Goal: Entertainment & Leisure: Consume media (video, audio)

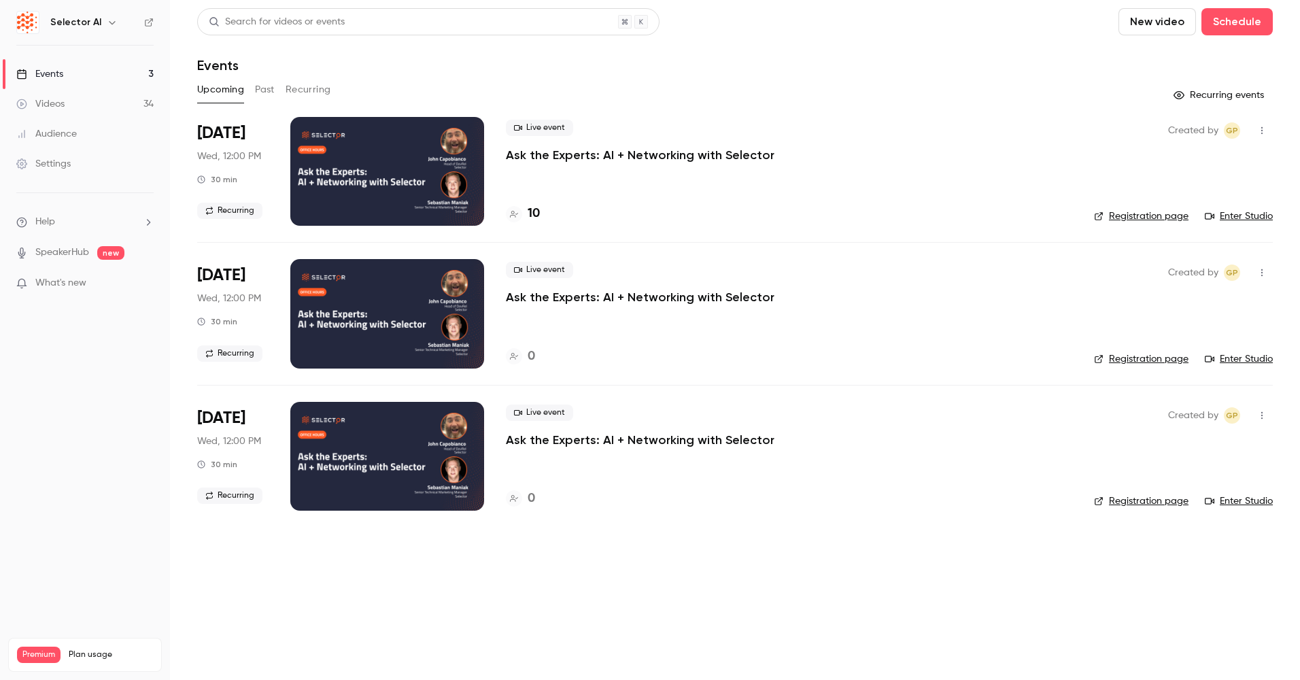
click at [51, 73] on div "Events" at bounding box center [39, 74] width 47 height 14
click at [55, 101] on div "Videos" at bounding box center [40, 104] width 48 height 14
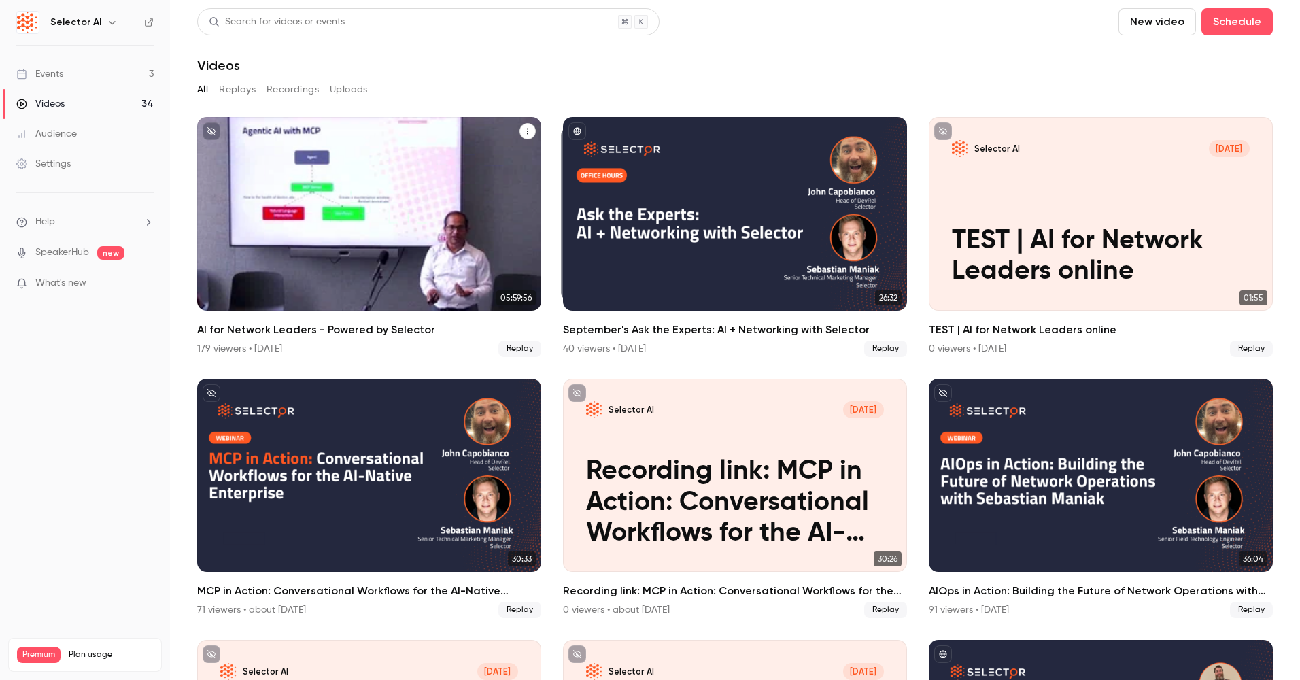
click at [389, 326] on h2 "AI for Network Leaders - Powered by Selector" at bounding box center [369, 329] width 344 height 16
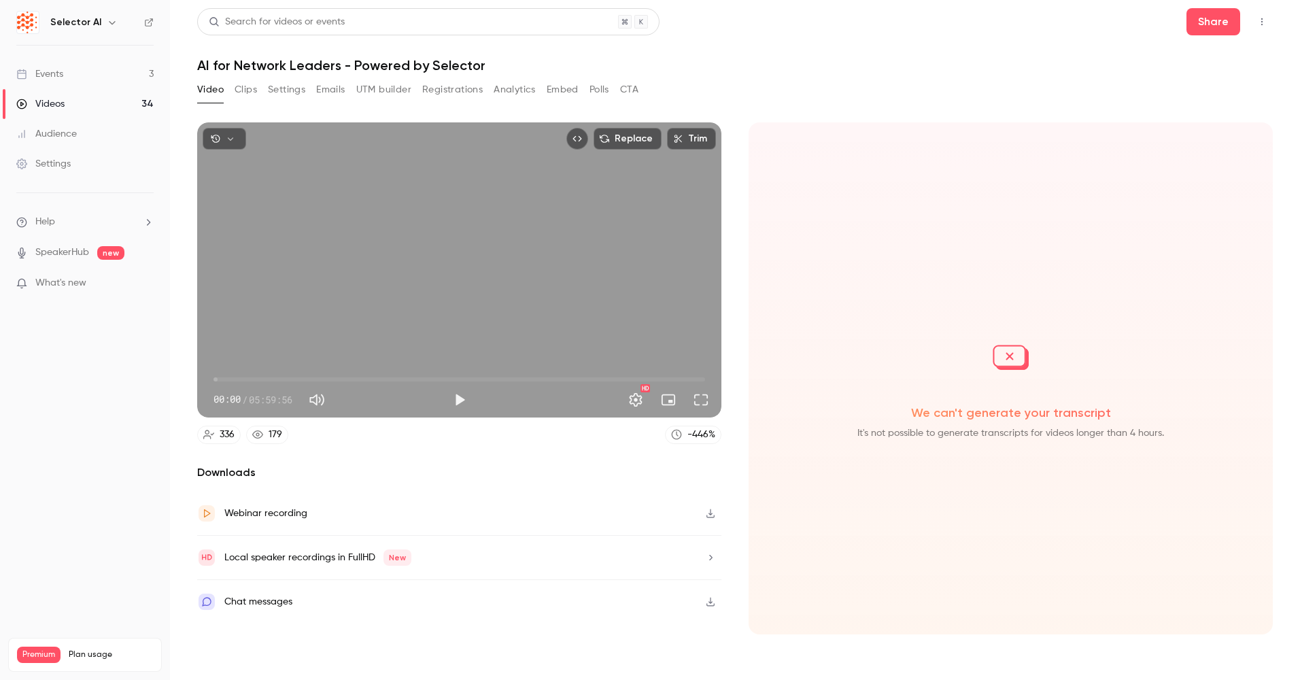
click at [251, 95] on button "Clips" at bounding box center [245, 90] width 22 height 22
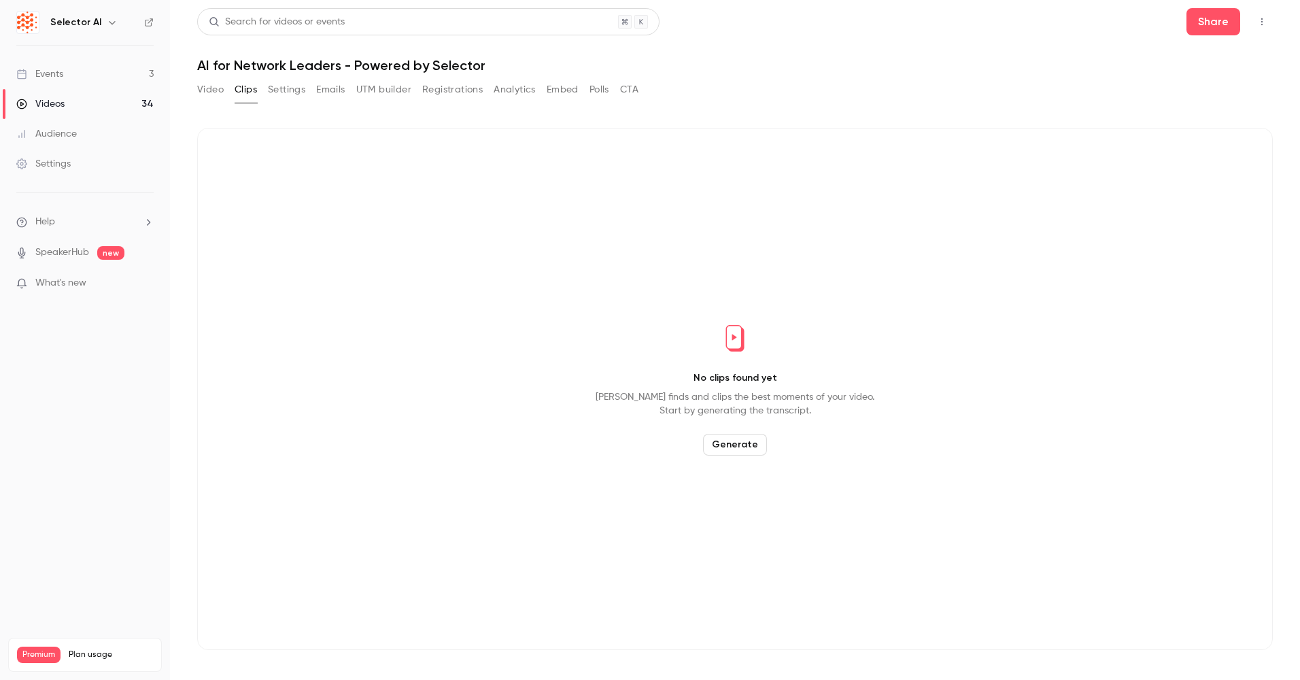
click at [205, 90] on button "Video" at bounding box center [210, 90] width 27 height 22
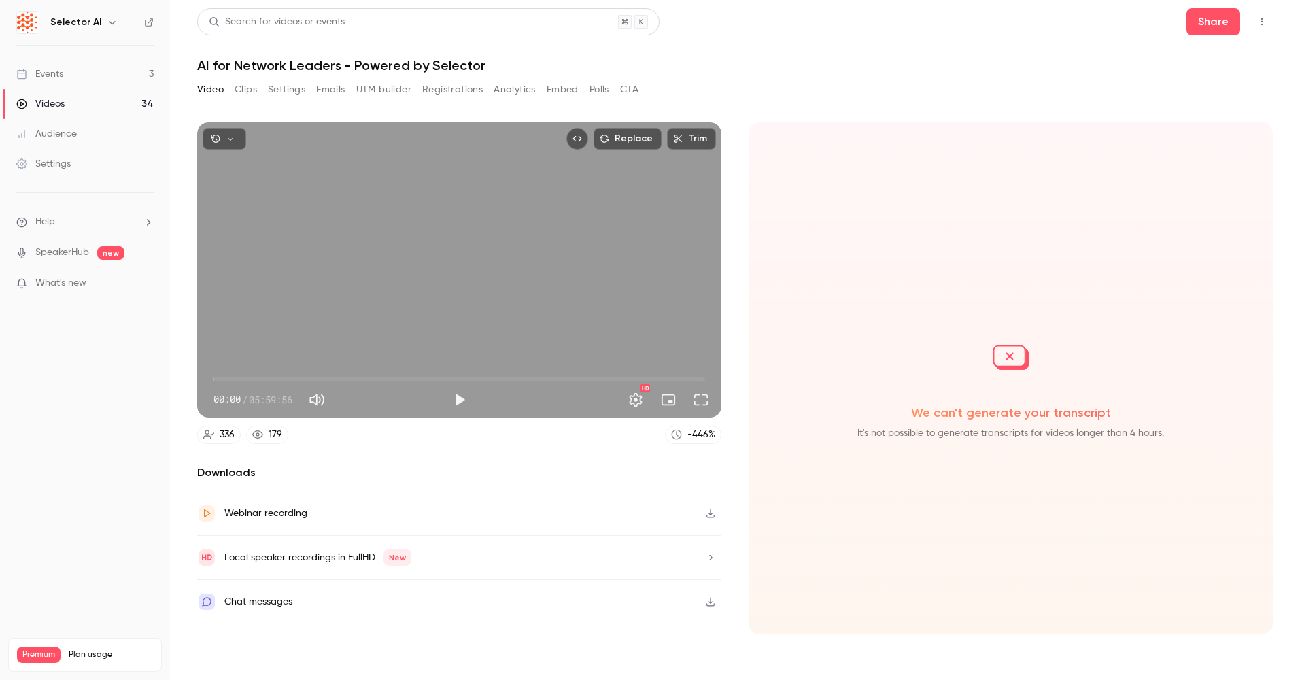
click at [236, 135] on button "button" at bounding box center [224, 139] width 43 height 22
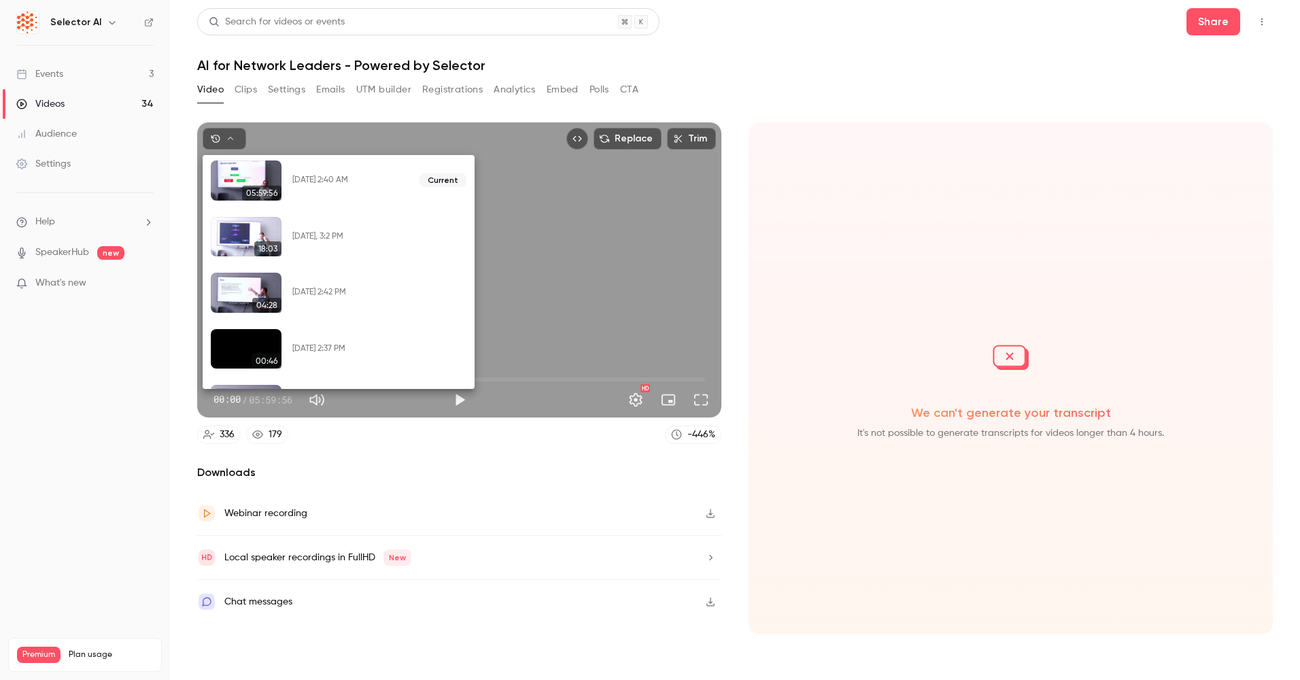
click at [236, 135] on div at bounding box center [650, 340] width 1300 height 680
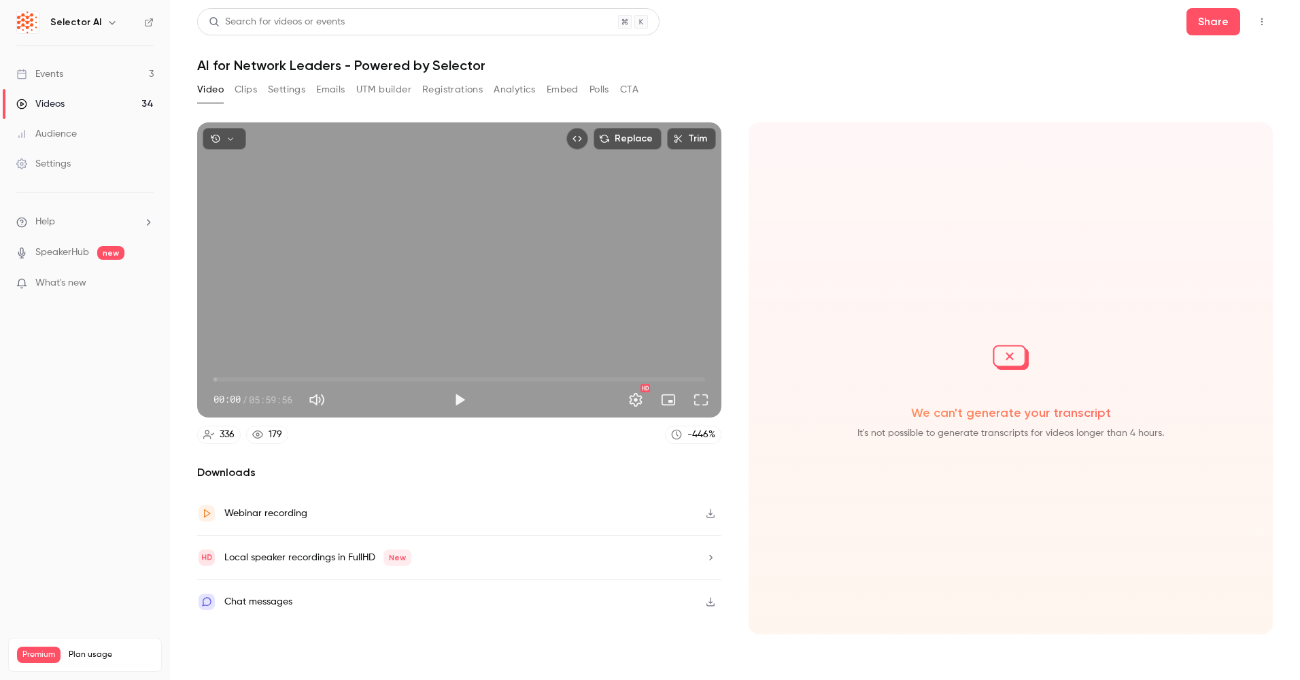
click at [1255, 20] on button "Top Bar Actions" at bounding box center [1262, 22] width 22 height 22
click at [1255, 20] on div at bounding box center [650, 340] width 1300 height 680
click at [1217, 20] on button "Share" at bounding box center [1213, 21] width 54 height 27
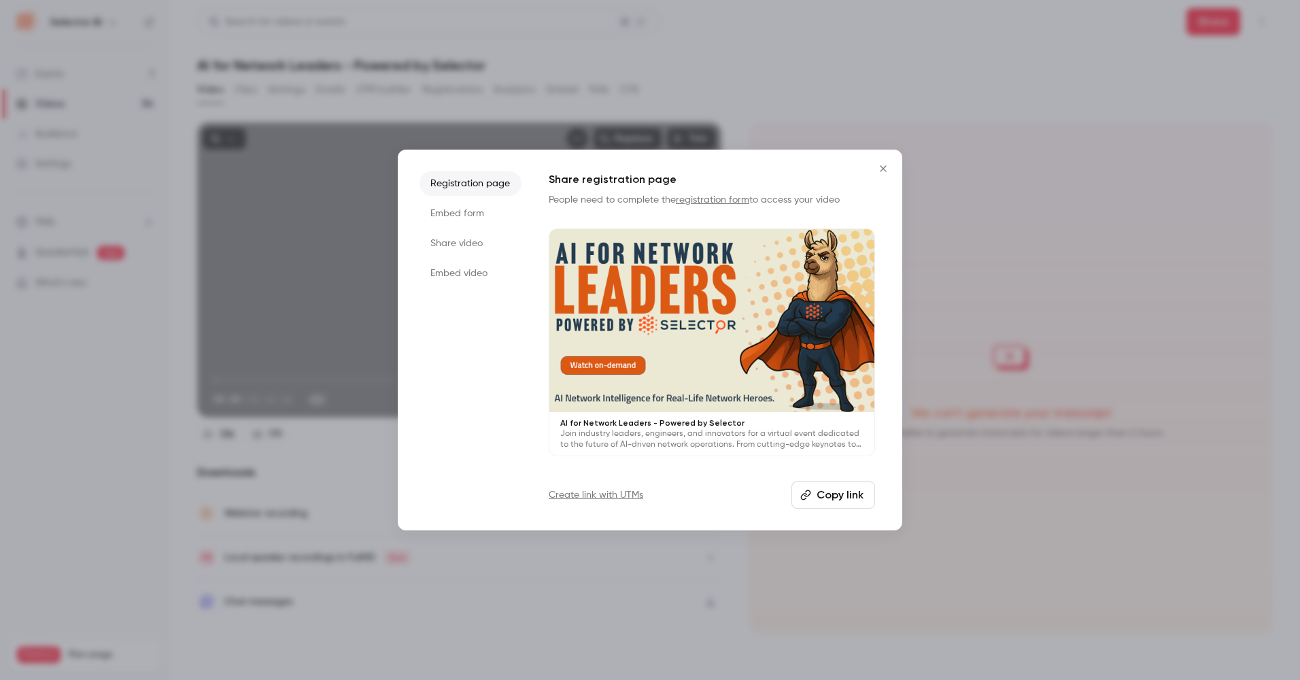
click at [471, 206] on li "Embed form" at bounding box center [470, 213] width 102 height 24
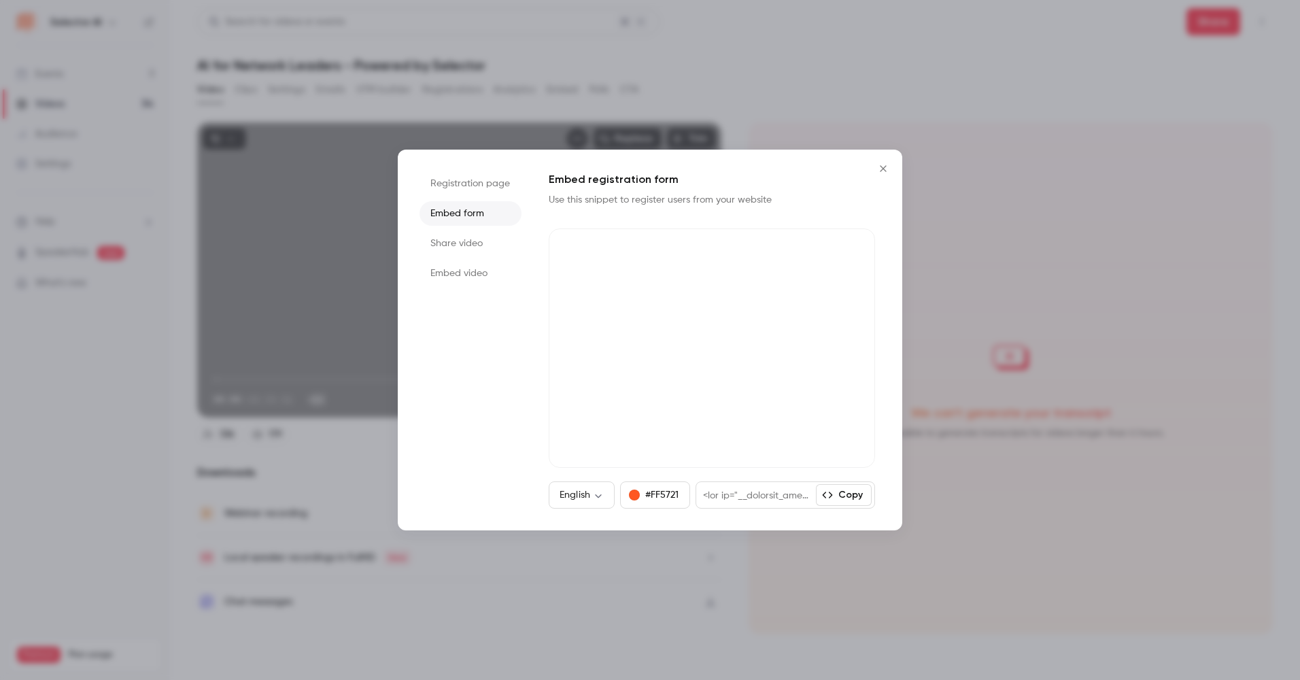
click at [463, 236] on li "Share video" at bounding box center [470, 243] width 102 height 24
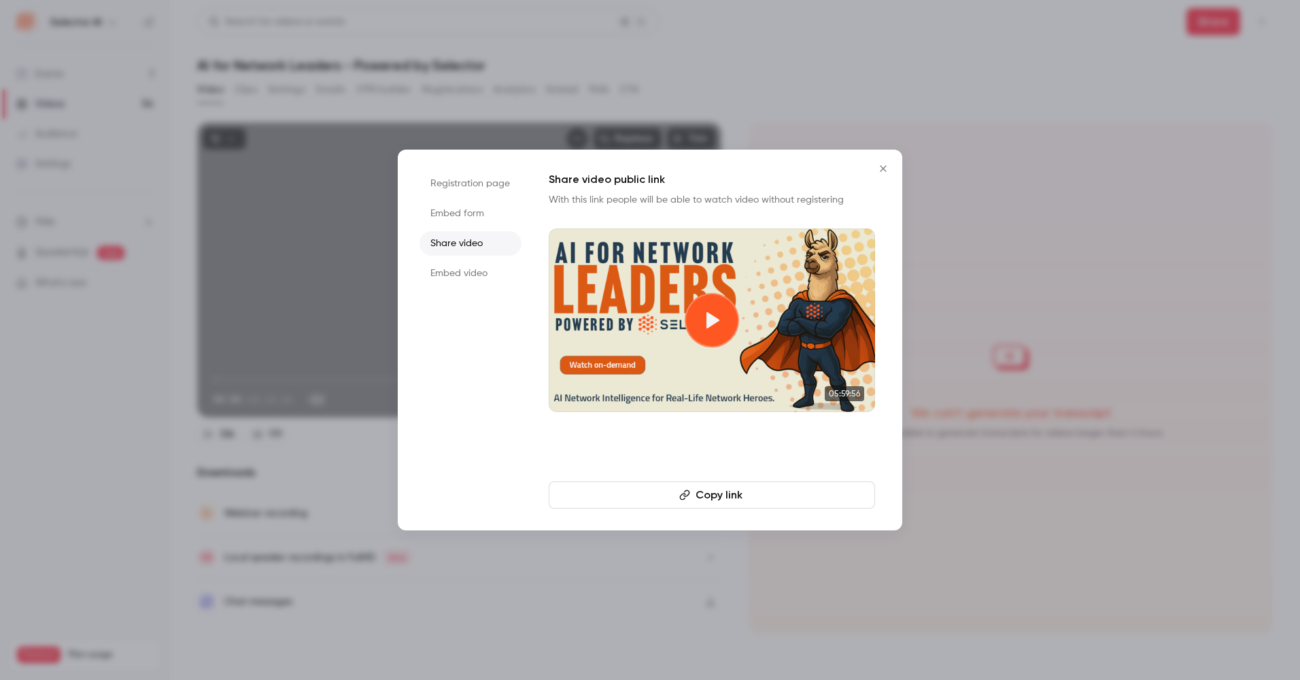
click at [454, 277] on li "Embed video" at bounding box center [470, 273] width 102 height 24
click at [873, 172] on button "Close" at bounding box center [882, 168] width 27 height 27
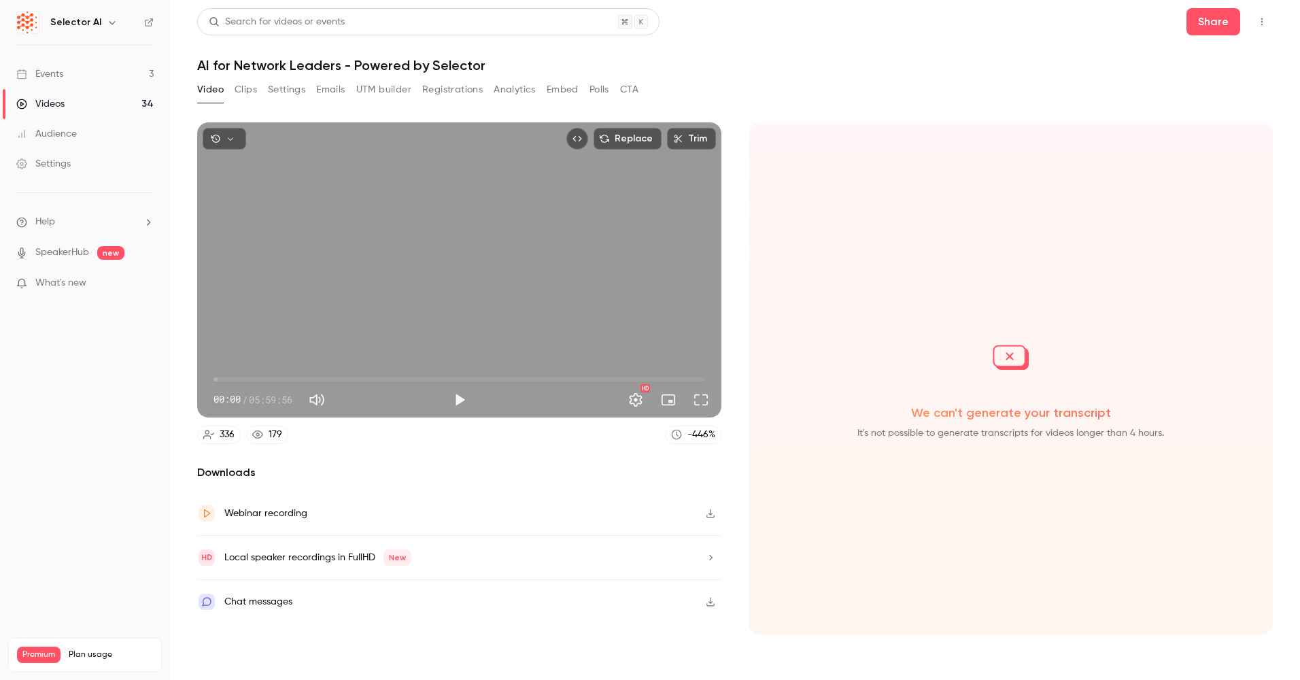
click at [709, 515] on icon "button" at bounding box center [710, 513] width 11 height 10
click at [463, 398] on button "Play" at bounding box center [459, 399] width 27 height 27
click at [501, 378] on span "03:30:35" at bounding box center [458, 379] width 491 height 22
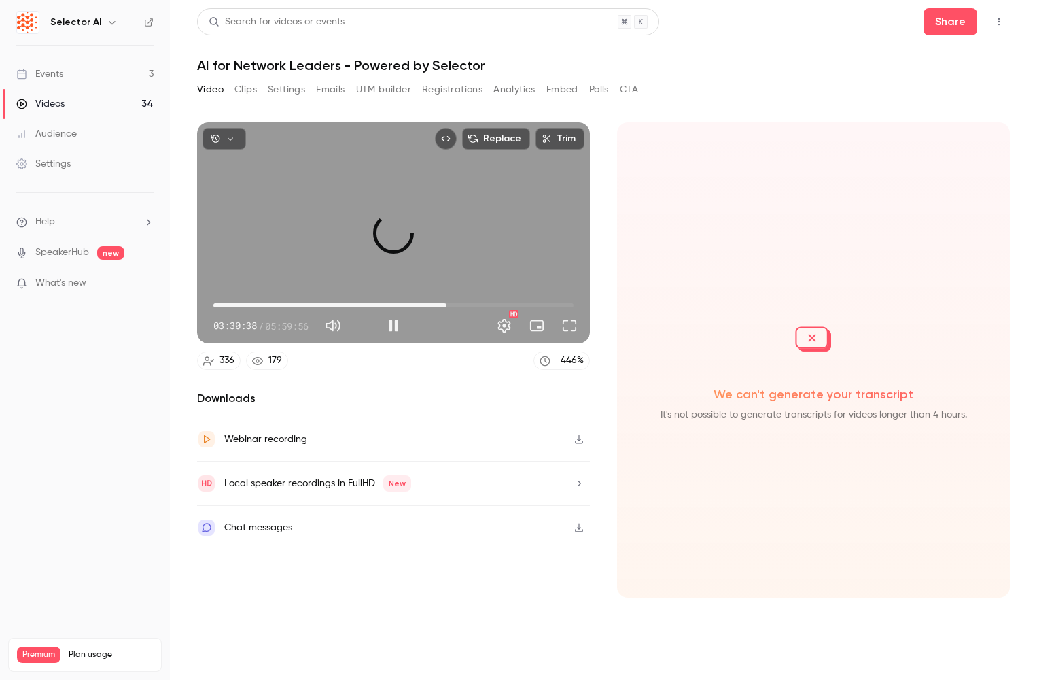
drag, startPoint x: 426, startPoint y: 305, endPoint x: 447, endPoint y: 302, distance: 20.6
click at [447, 303] on span "03:52:56" at bounding box center [447, 305] width 4 height 4
drag, startPoint x: 457, startPoint y: 302, endPoint x: 469, endPoint y: 302, distance: 12.2
click at [469, 302] on span "04:14:40" at bounding box center [393, 305] width 360 height 22
drag, startPoint x: 472, startPoint y: 302, endPoint x: 497, endPoint y: 302, distance: 25.2
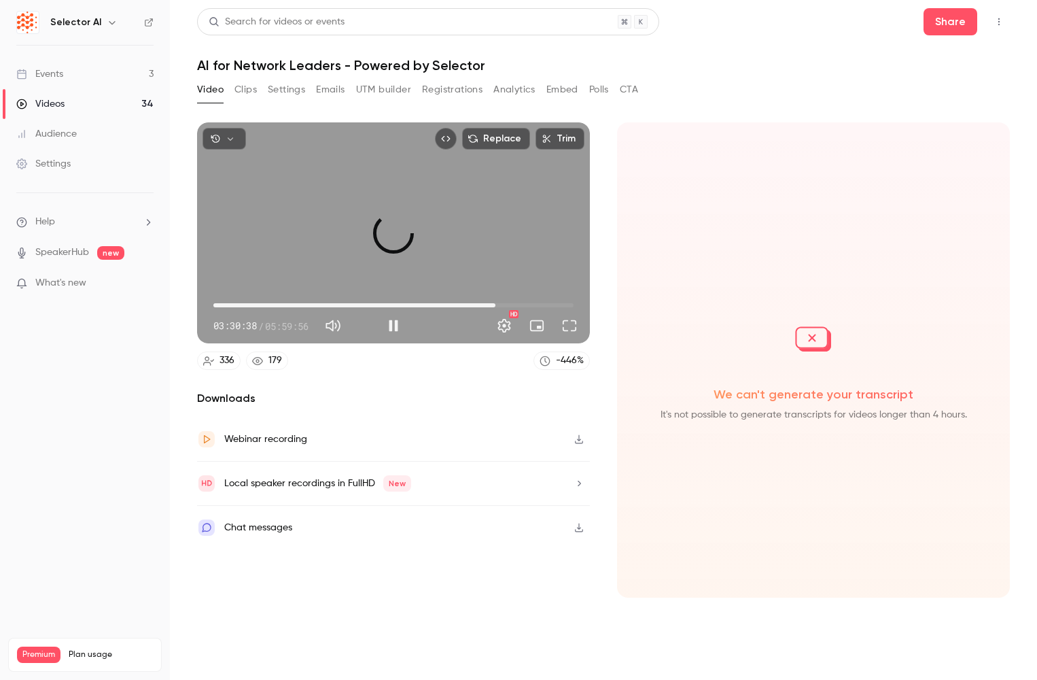
click at [497, 303] on span "04:41:50" at bounding box center [495, 305] width 4 height 4
drag, startPoint x: 500, startPoint y: 302, endPoint x: 485, endPoint y: 304, distance: 15.1
click at [485, 304] on div "Replace Trim 04:43:13 04:43:13 / 05:59:56 HD" at bounding box center [393, 232] width 393 height 221
drag, startPoint x: 497, startPoint y: 305, endPoint x: 480, endPoint y: 308, distance: 17.2
click at [486, 307] on span "04:34:22" at bounding box center [488, 305] width 4 height 4
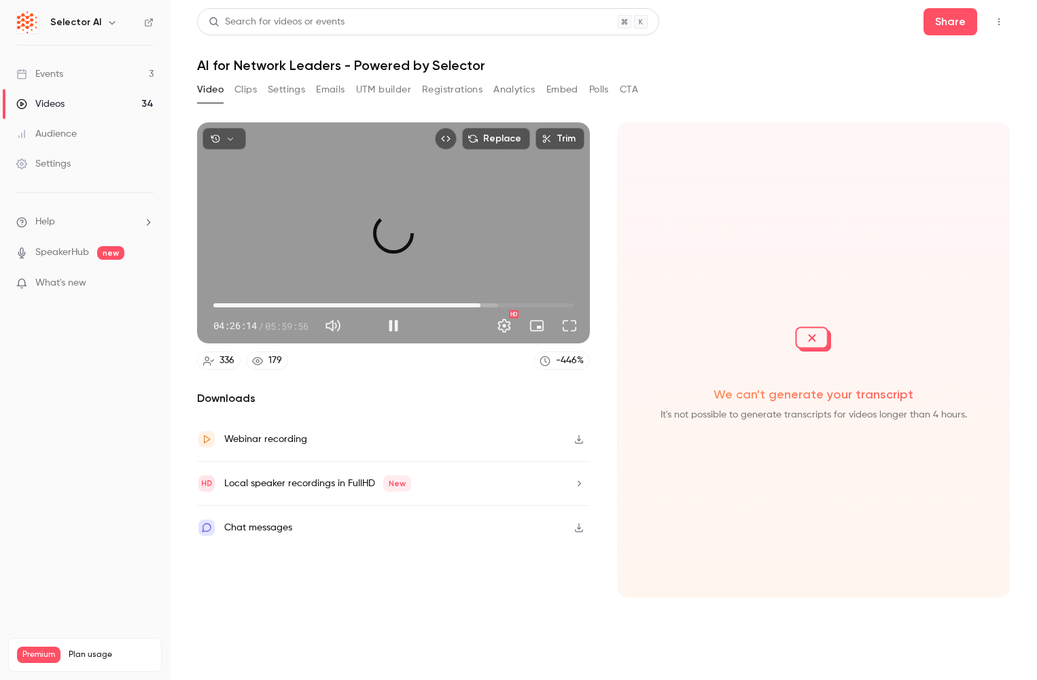
drag, startPoint x: 478, startPoint y: 308, endPoint x: 485, endPoint y: 307, distance: 6.8
click at [483, 307] on span "04:26:54" at bounding box center [480, 305] width 4 height 4
click at [483, 306] on span "04:28:56" at bounding box center [483, 305] width 4 height 4
click at [484, 306] on span "04:30:18" at bounding box center [484, 305] width 4 height 4
click at [487, 305] on span "04:32:20" at bounding box center [486, 305] width 4 height 4
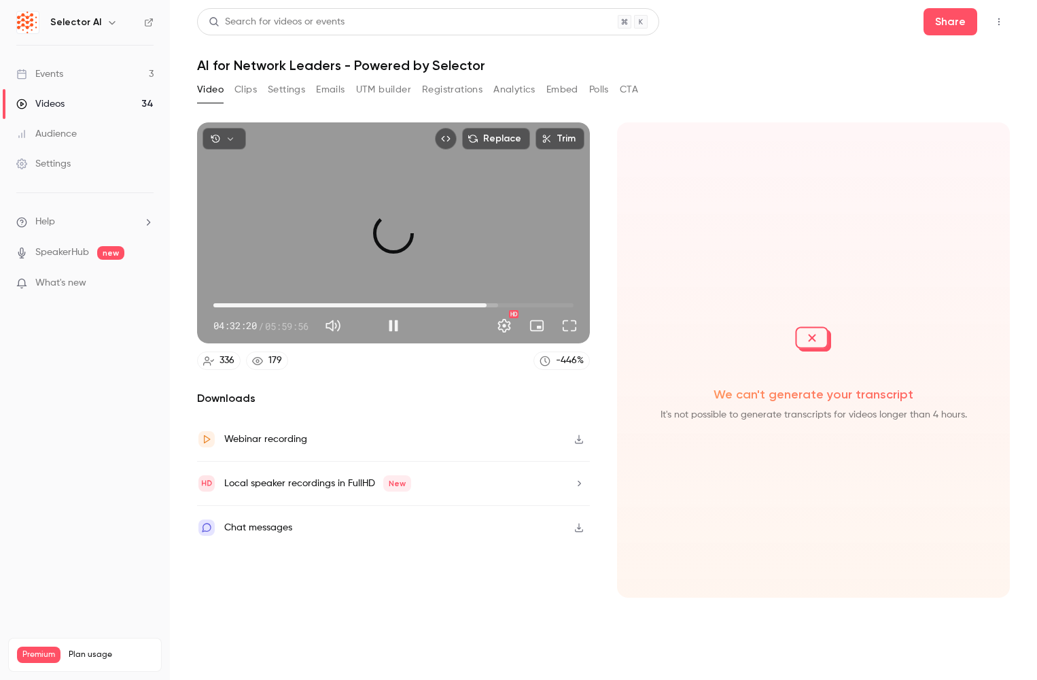
click at [487, 305] on span "04:33:01" at bounding box center [487, 305] width 4 height 4
click at [486, 305] on span "04:32:20" at bounding box center [486, 305] width 4 height 4
click at [483, 305] on span "04:30:18" at bounding box center [484, 305] width 4 height 4
click at [479, 304] on span "04:25:32" at bounding box center [479, 305] width 4 height 4
click at [574, 324] on button "Full screen" at bounding box center [569, 325] width 27 height 27
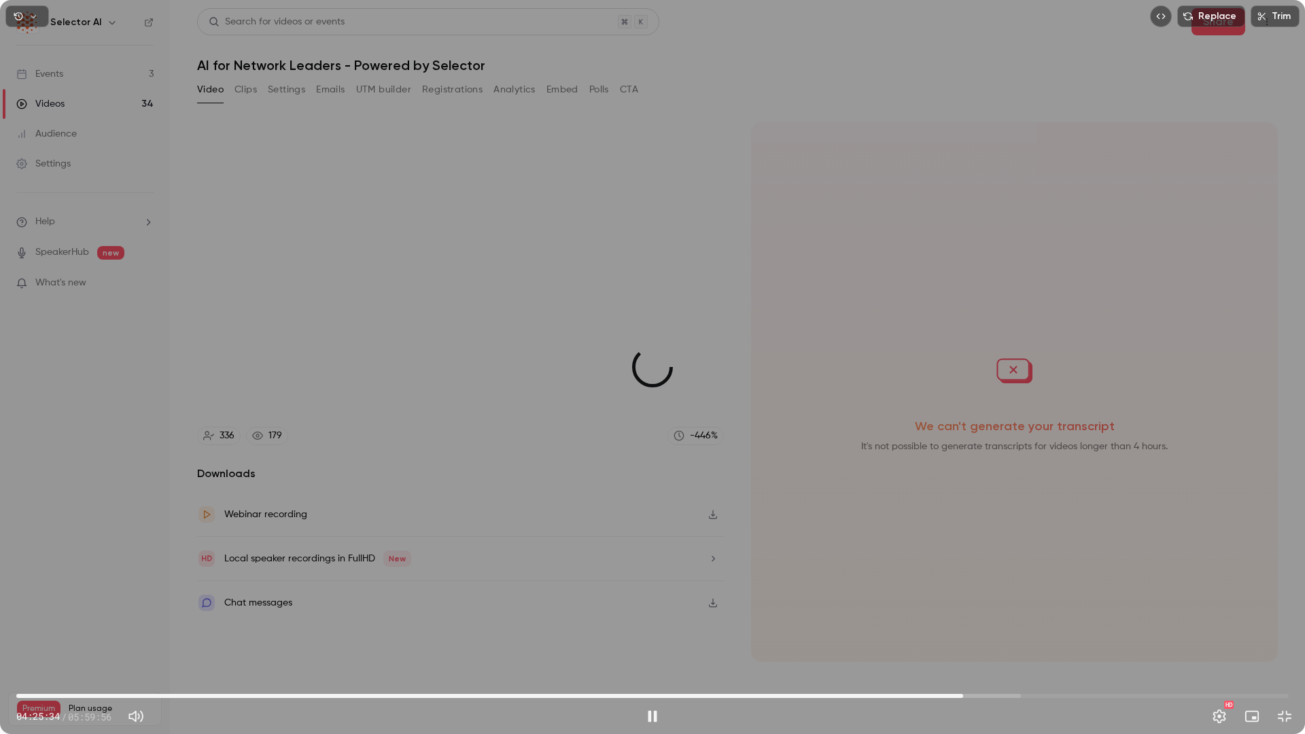
click at [964, 679] on span "04:27:50" at bounding box center [963, 696] width 4 height 4
click at [966, 679] on span "04:28:36" at bounding box center [966, 696] width 4 height 4
click at [971, 679] on span "04:29:57" at bounding box center [971, 696] width 4 height 4
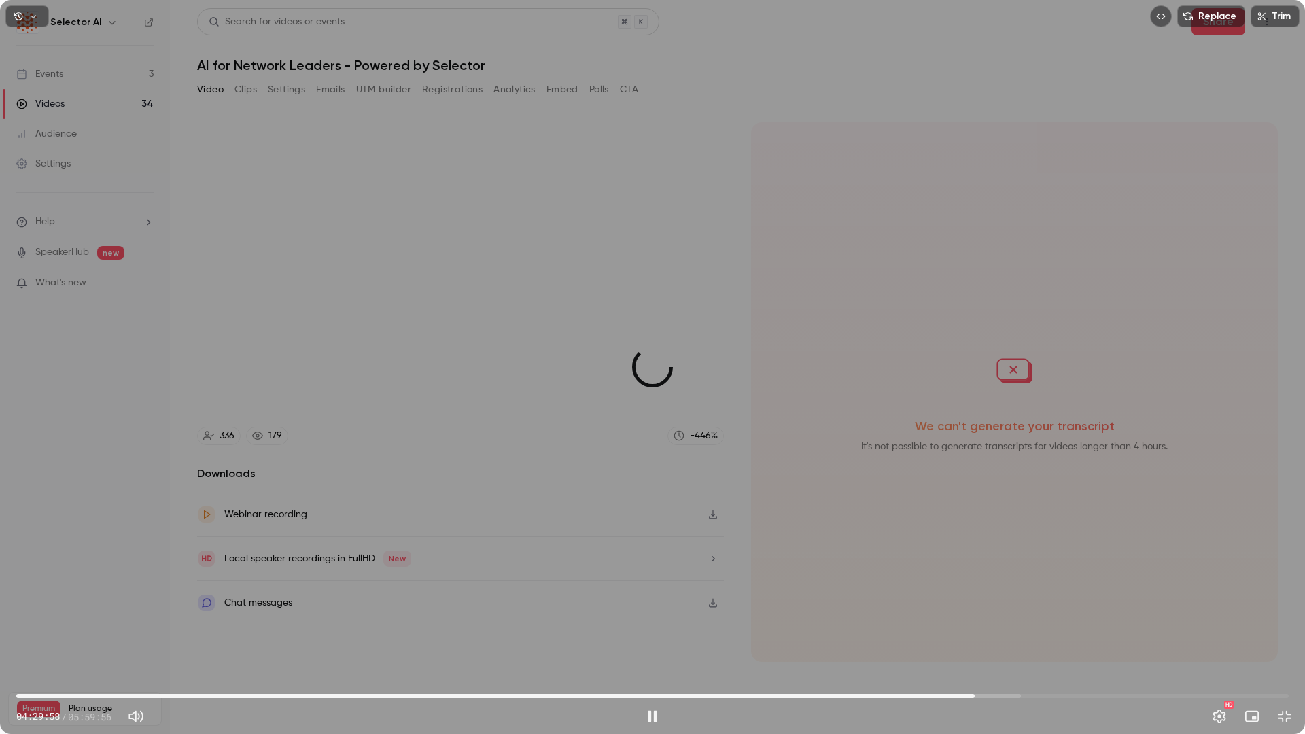
click at [975, 679] on span "04:31:06" at bounding box center [975, 696] width 4 height 4
click at [1094, 579] on div "Replace Trim 04:31:38 04:31:38 / 05:59:56 HD" at bounding box center [652, 367] width 1305 height 734
click at [1272, 679] on button "Exit full screen" at bounding box center [1284, 716] width 27 height 27
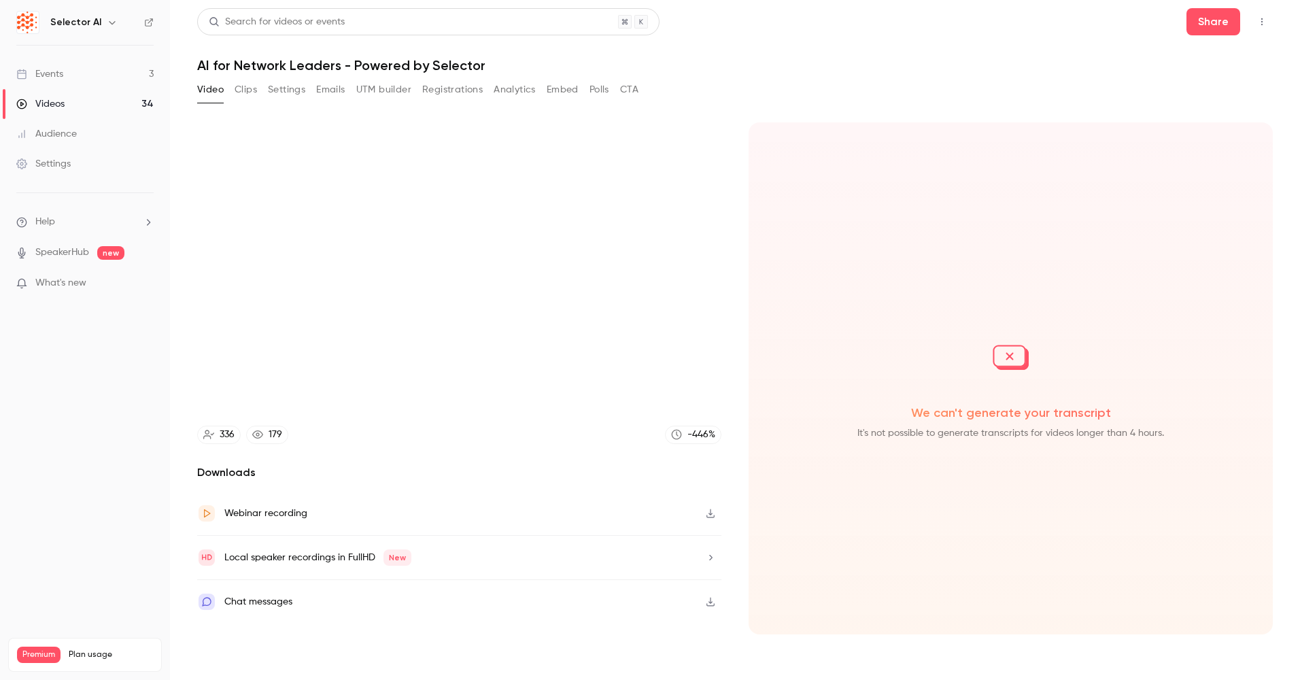
click at [574, 444] on div "Replace Trim 04:31:44 04:31:44 / 05:59:56 HD 336 179 -446 % Downloads Webinar r…" at bounding box center [459, 378] width 524 height 512
click at [742, 216] on section "Replace Trim 04:32:01 04:32:01 / 05:59:56 HD 336 179 -446 % Downloads Webinar r…" at bounding box center [734, 383] width 1075 height 523
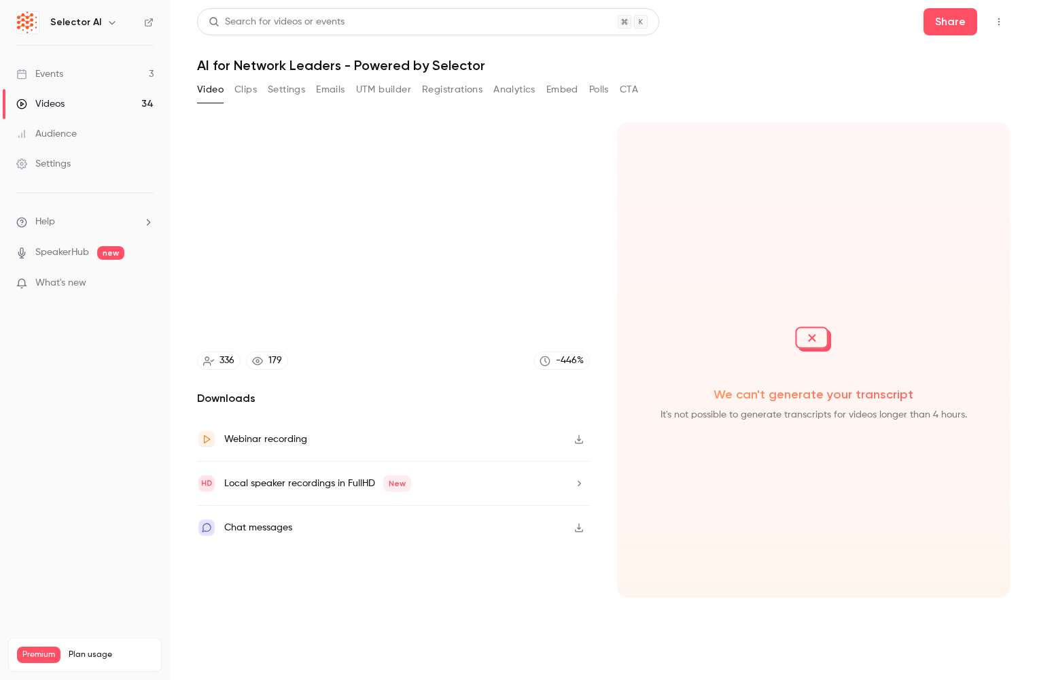
click at [777, 85] on div "Video Clips Settings Emails UTM builder Registrations Analytics Embed Polls CTA" at bounding box center [603, 92] width 813 height 27
click at [600, 147] on section "Replace Trim 04:33:22 04:33:22 / 05:59:56 HD 336 179 -446 % Downloads Webinar r…" at bounding box center [603, 383] width 813 height 523
click at [602, 143] on section "Replace Trim 04:33:30 04:33:30 / 05:59:56 HD 336 179 -446 % Downloads Webinar r…" at bounding box center [603, 383] width 813 height 523
click at [604, 137] on section "Replace Trim 04:33:33 04:33:33 / 05:59:56 HD 336 179 -446 % Downloads Webinar r…" at bounding box center [603, 383] width 813 height 523
click at [614, 135] on section "Replace Trim 04:34:38 04:34:38 / 05:59:56 HD 336 179 -446 % Downloads Webinar r…" at bounding box center [603, 383] width 813 height 523
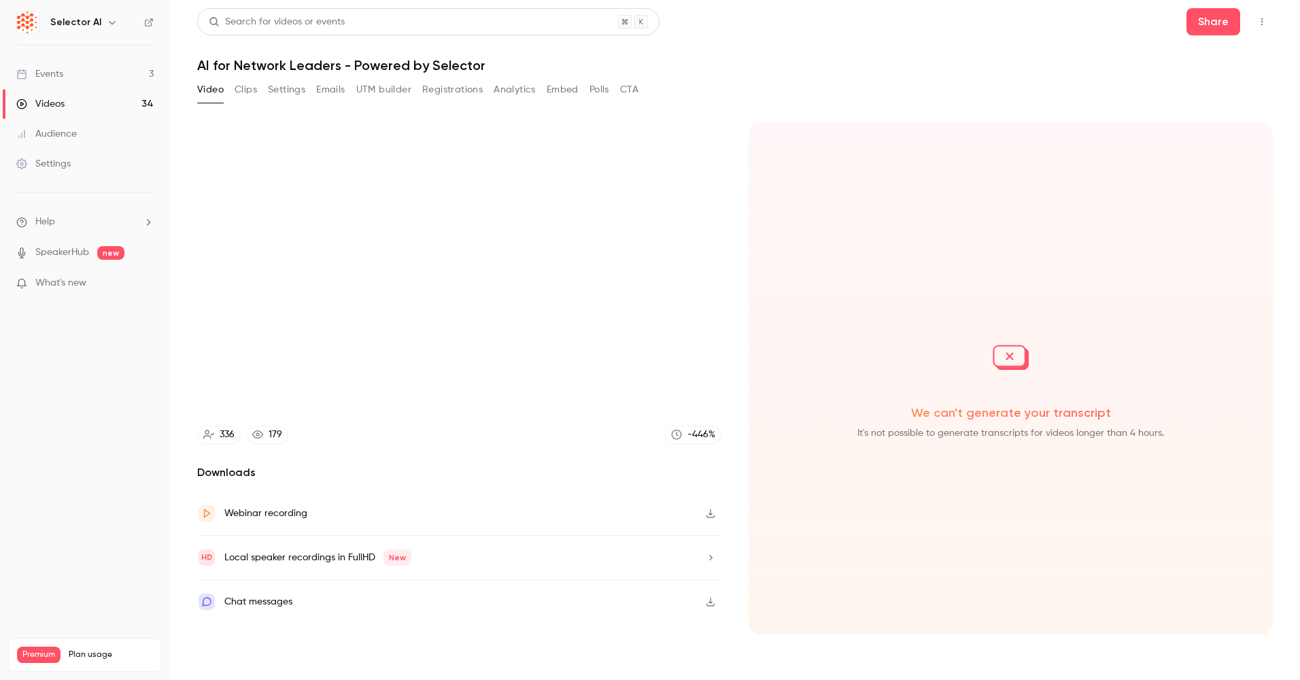
click at [495, 450] on div "Replace Trim 04:35:16 04:35:16 / 05:59:56 HD 336 179 -446 % Downloads Webinar r…" at bounding box center [459, 378] width 524 height 512
click at [734, 416] on section "Replace Trim 04:35:18 04:35:18 / 05:59:56 HD 336 179 -446 % Downloads Webinar r…" at bounding box center [734, 383] width 1075 height 523
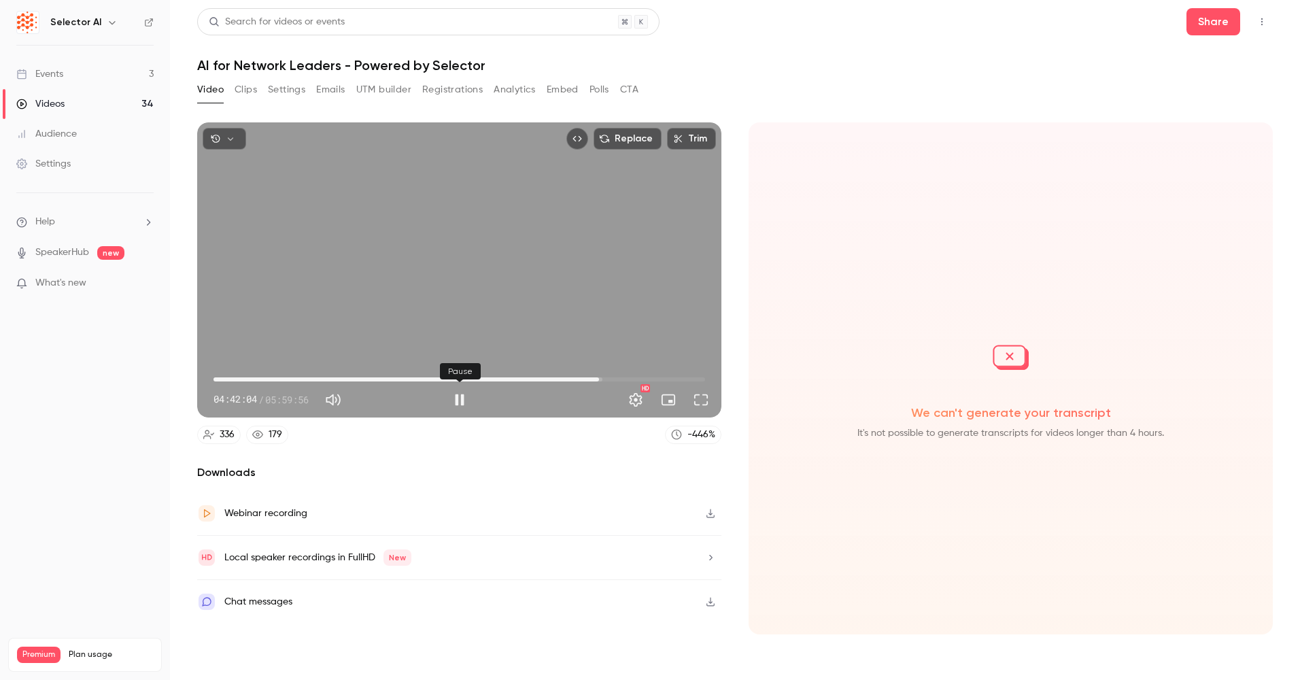
click at [466, 394] on button "Pause" at bounding box center [459, 399] width 27 height 27
click at [220, 89] on button "Video" at bounding box center [210, 90] width 27 height 22
click at [458, 396] on button "Play" at bounding box center [459, 399] width 27 height 27
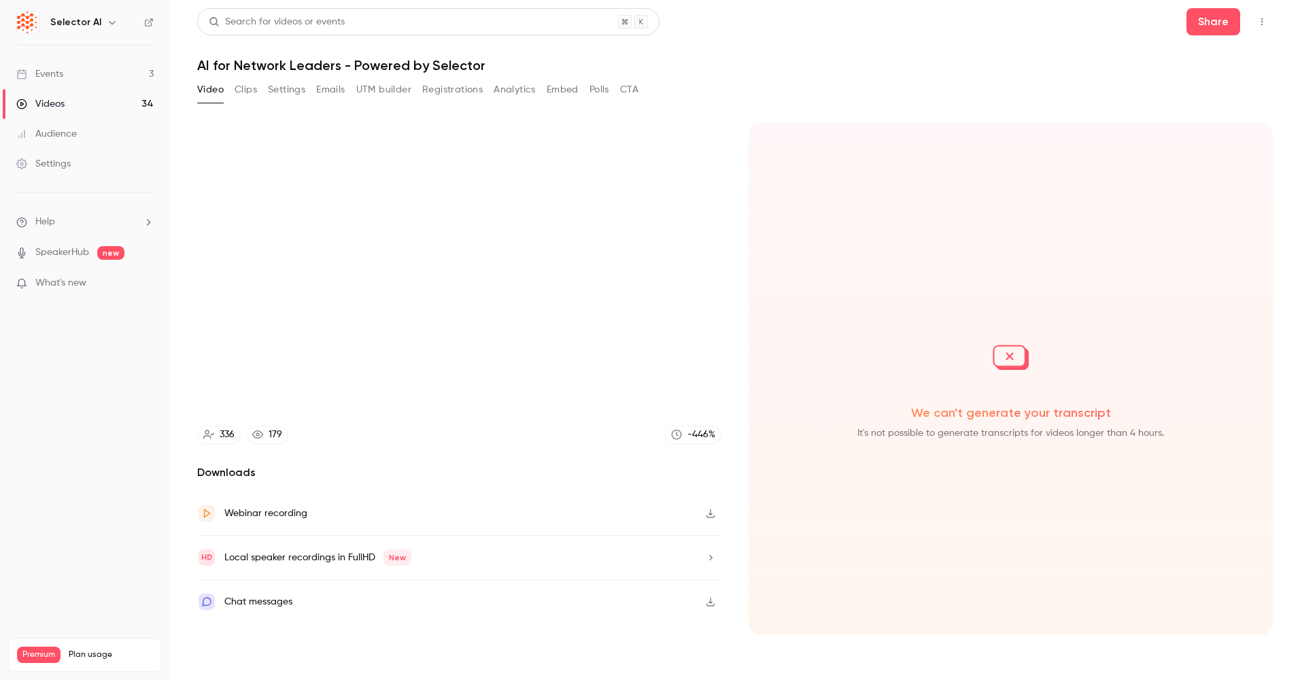
click at [486, 430] on div "336 179 -446 %" at bounding box center [459, 434] width 524 height 18
click at [743, 234] on section "Replace Trim 04:45:22 04:45:22 / 05:59:56 HD 336 179 -446 % Downloads Webinar r…" at bounding box center [734, 383] width 1075 height 523
click at [738, 234] on section "Replace Trim 04:45:26 04:45:26 / 05:59:56 HD 336 179 -446 % Downloads Webinar r…" at bounding box center [734, 383] width 1075 height 523
click at [734, 225] on section "Replace Trim 04:45:38 04:45:38 / 05:59:56 HD 336 179 -446 % Downloads Webinar r…" at bounding box center [734, 383] width 1075 height 523
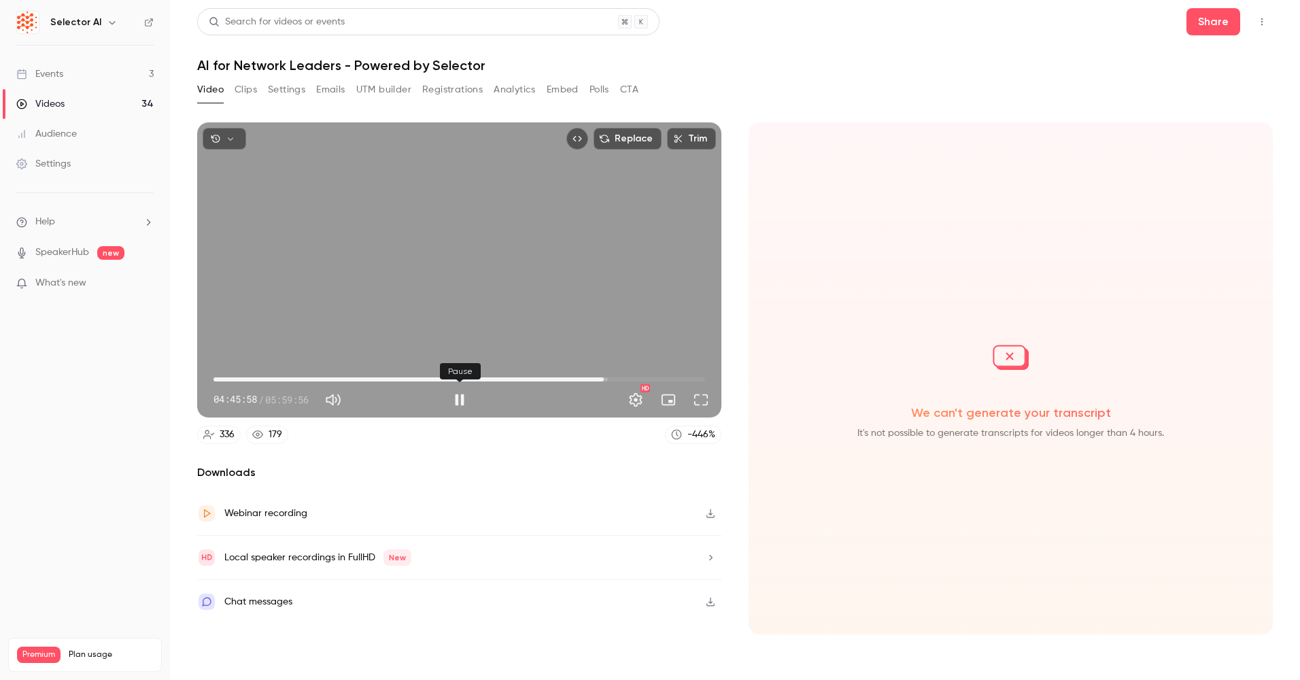
click at [464, 402] on button "Pause" at bounding box center [459, 399] width 27 height 27
type input "*******"
